Goal: Task Accomplishment & Management: Use online tool/utility

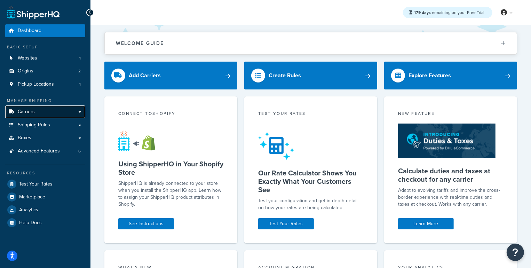
click at [24, 112] on span "Carriers" at bounding box center [26, 112] width 17 height 6
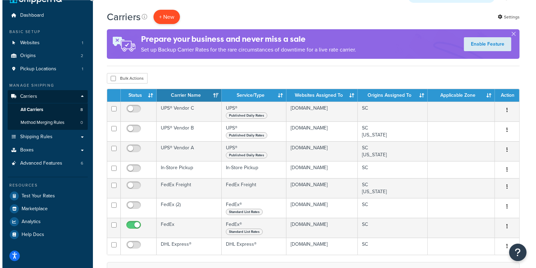
scroll to position [6, 0]
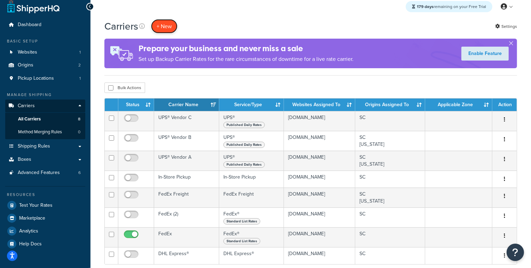
click at [167, 23] on button "+ New" at bounding box center [164, 26] width 26 height 14
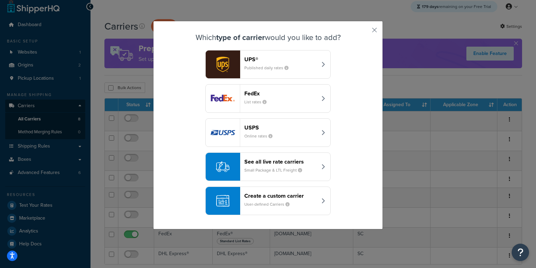
click at [306, 177] on button "See all live rate carriers Small Package & LTL Freight" at bounding box center [267, 166] width 125 height 29
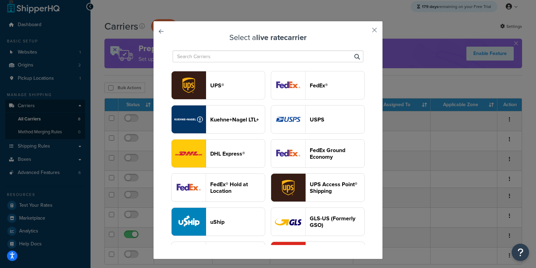
click at [252, 73] on button "UPS®" at bounding box center [218, 85] width 94 height 29
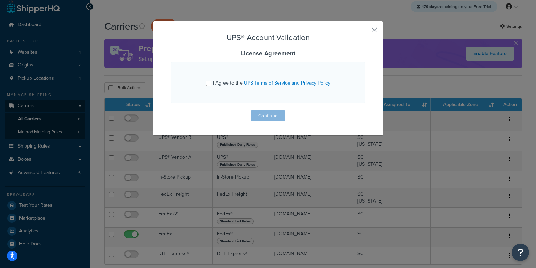
drag, startPoint x: 217, startPoint y: 83, endPoint x: 237, endPoint y: 105, distance: 29.6
click at [217, 83] on span "I Agree to the UPS Terms of Service and Privacy Policy" at bounding box center [271, 82] width 117 height 7
click at [211, 83] on input "I Agree to the UPS Terms of Service and Privacy Policy" at bounding box center [208, 83] width 5 height 5
checkbox input "true"
click at [275, 122] on div "UPS® Account Validation License Agreement I Agree to the UPS Terms of Service a…" at bounding box center [268, 78] width 230 height 115
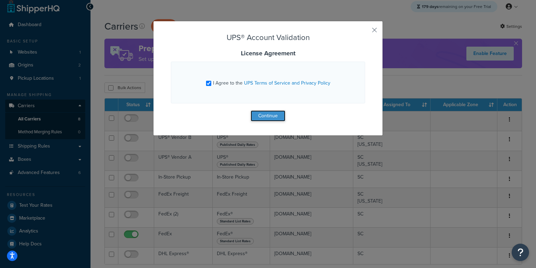
click at [272, 116] on button "Continue" at bounding box center [268, 115] width 35 height 11
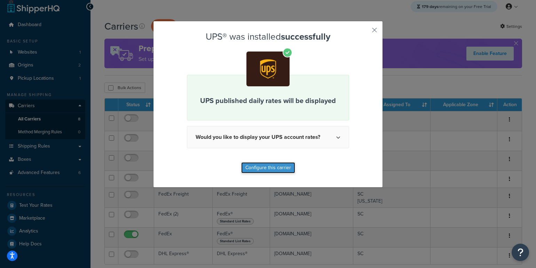
click at [255, 166] on button "Configure this carrier" at bounding box center [268, 167] width 54 height 11
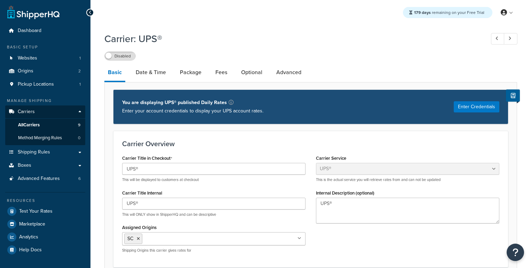
select select "ups"
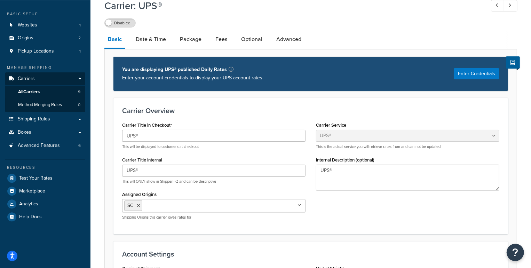
scroll to position [36, 0]
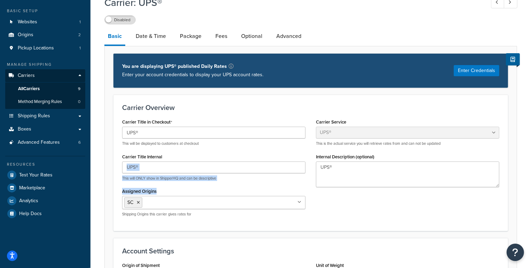
drag, startPoint x: 356, startPoint y: 159, endPoint x: 292, endPoint y: 159, distance: 63.7
click at [292, 158] on div "Carrier Title in Checkout UPS® This will be displayed to customers at checkout …" at bounding box center [311, 169] width 388 height 105
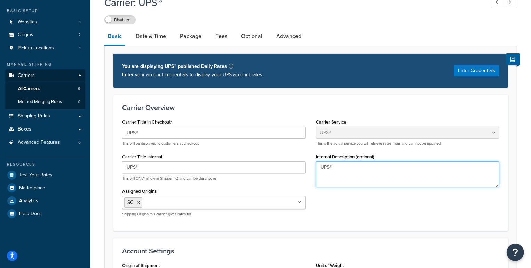
click at [353, 174] on textarea "UPS®" at bounding box center [407, 175] width 183 height 26
drag, startPoint x: 332, startPoint y: 167, endPoint x: 245, endPoint y: 160, distance: 87.4
click at [316, 163] on textarea "UPS®" at bounding box center [407, 175] width 183 height 26
